Goal: Task Accomplishment & Management: Use online tool/utility

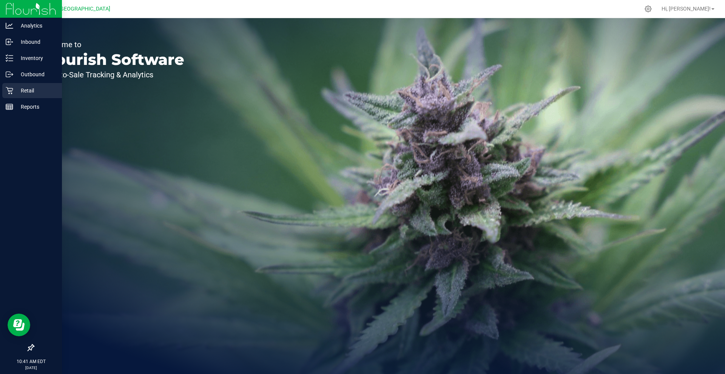
click at [24, 97] on div "Retail" at bounding box center [32, 90] width 60 height 15
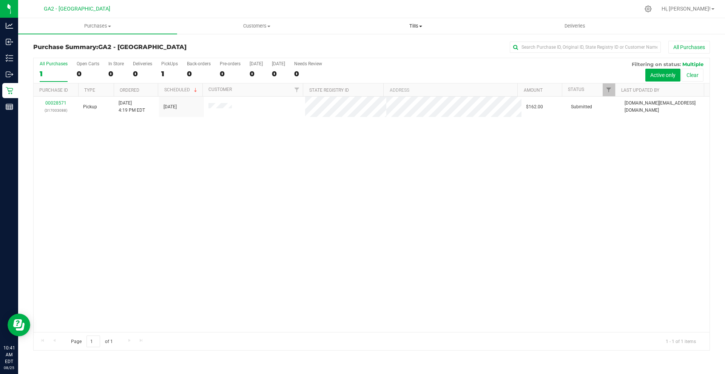
click at [410, 25] on span "Tills" at bounding box center [415, 26] width 158 height 7
click at [395, 43] on li "Manage tills" at bounding box center [415, 45] width 159 height 9
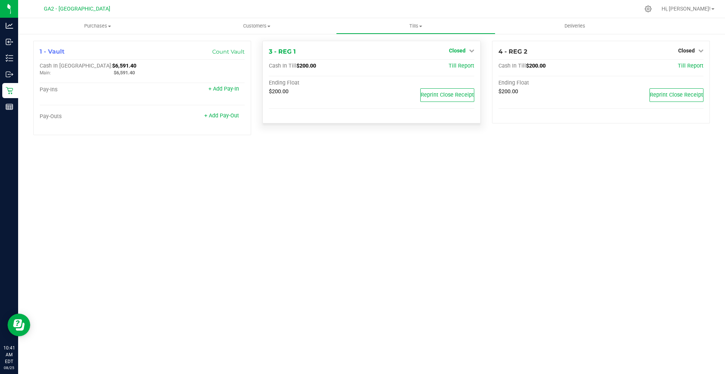
click at [461, 52] on span "Closed" at bounding box center [457, 51] width 17 height 6
click at [467, 67] on div "Open Till" at bounding box center [457, 66] width 56 height 9
click at [455, 67] on link "Open Till" at bounding box center [457, 66] width 20 height 6
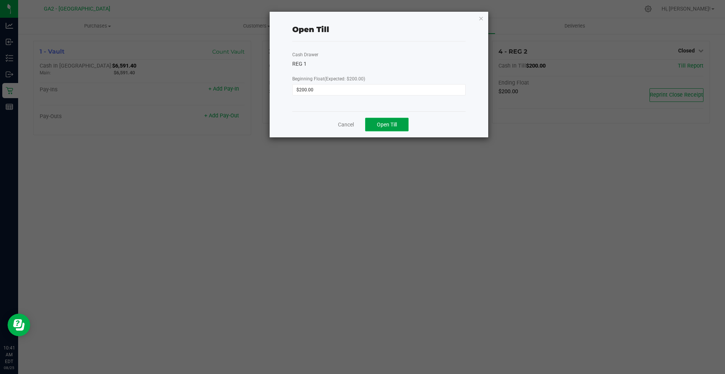
click at [382, 123] on span "Open Till" at bounding box center [387, 125] width 20 height 6
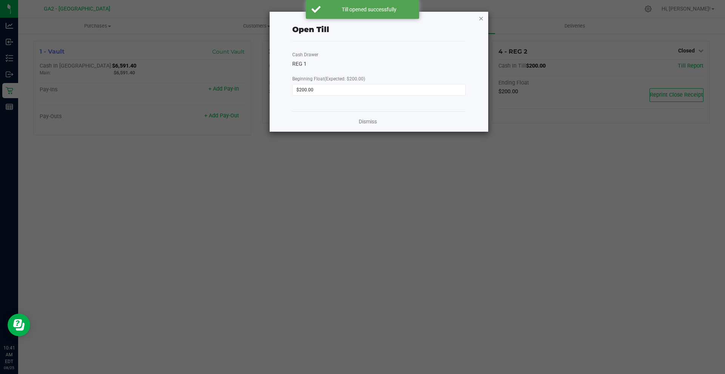
click at [481, 18] on icon "button" at bounding box center [480, 18] width 5 height 9
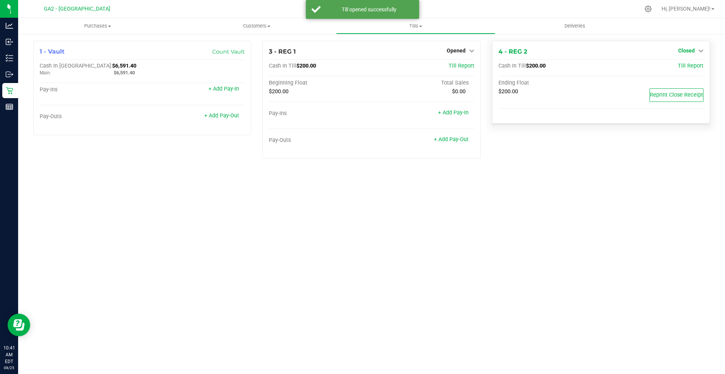
click at [686, 49] on span "Closed" at bounding box center [686, 51] width 17 height 6
click at [684, 66] on link "Open Till" at bounding box center [686, 66] width 20 height 6
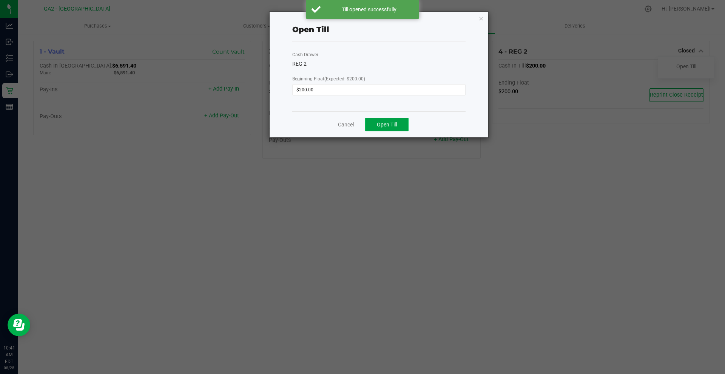
click at [391, 126] on span "Open Till" at bounding box center [387, 125] width 20 height 6
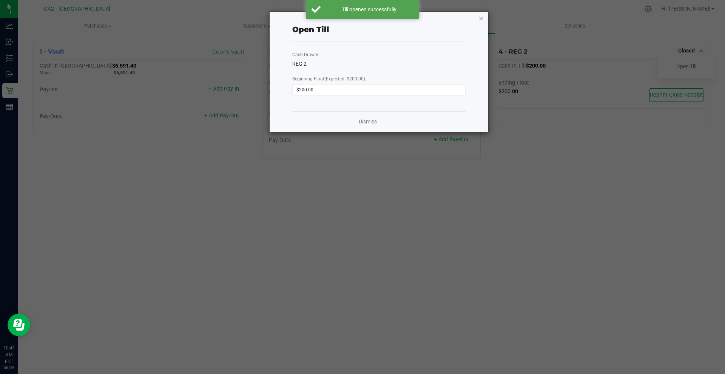
click at [482, 19] on icon "button" at bounding box center [480, 18] width 5 height 9
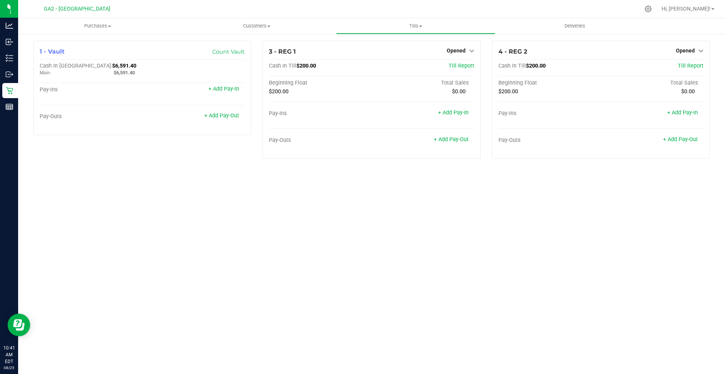
drag, startPoint x: 463, startPoint y: 186, endPoint x: 65, endPoint y: 172, distance: 398.4
click at [462, 186] on div "Purchases Summary of purchases Fulfillment All purchases Customers All customer…" at bounding box center [371, 196] width 706 height 356
